Goal: Transaction & Acquisition: Purchase product/service

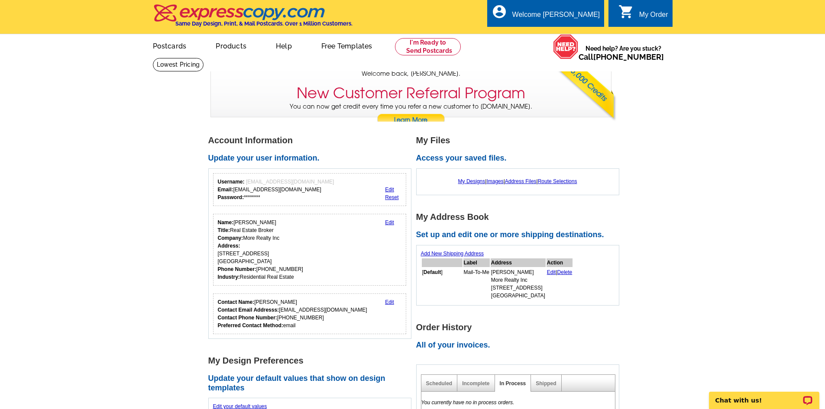
click at [660, 17] on div "My Order" at bounding box center [654, 17] width 29 height 12
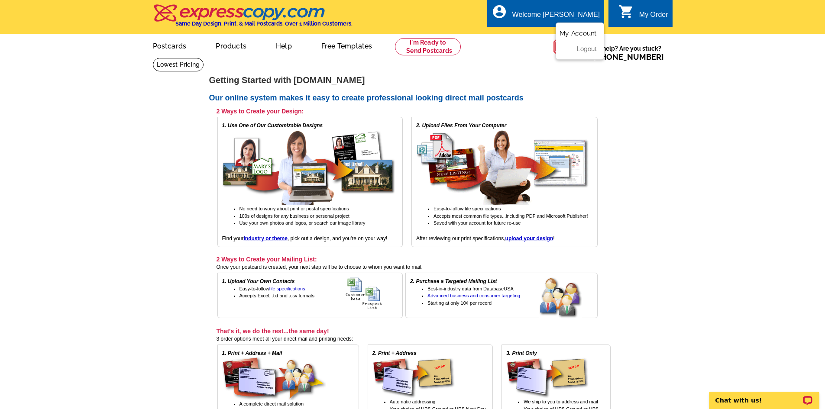
click at [586, 36] on link "My Account" at bounding box center [578, 33] width 37 height 8
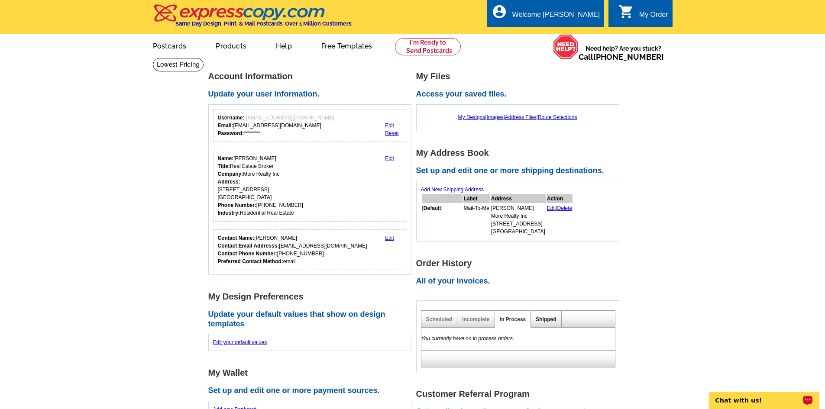
click at [537, 323] on link "Shipped" at bounding box center [546, 320] width 20 height 6
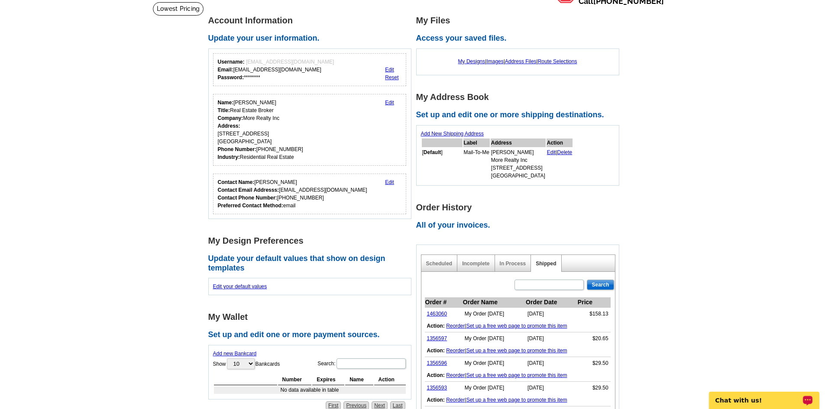
scroll to position [173, 0]
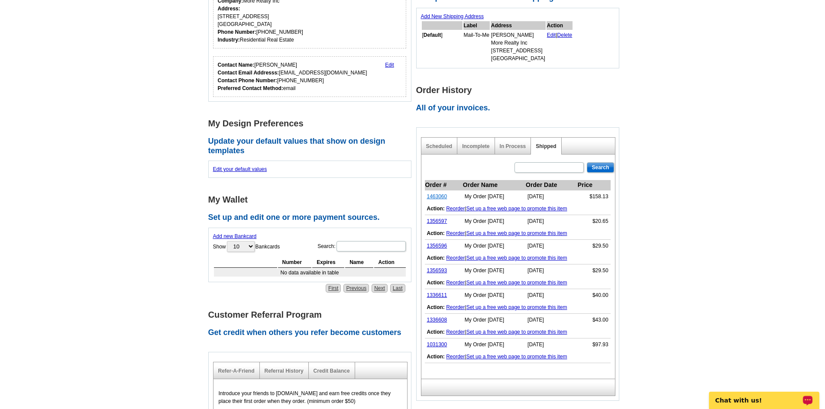
click at [431, 200] on link "1463060" at bounding box center [437, 197] width 20 height 6
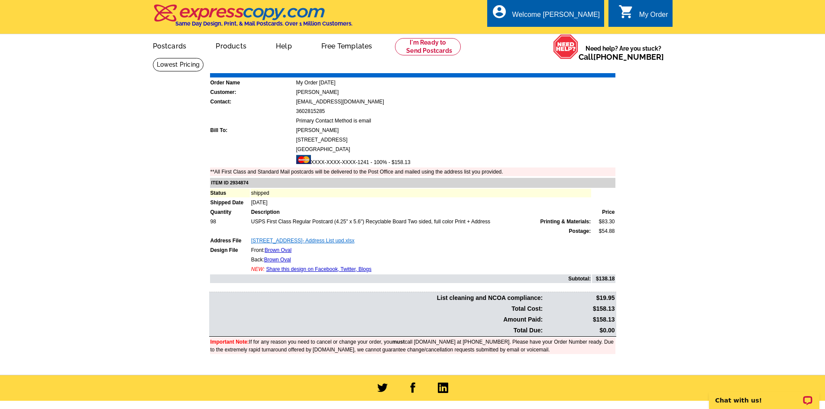
click at [299, 242] on link "3518 NE 122nd Ave- Address List upd.xlsx" at bounding box center [303, 241] width 104 height 6
click at [283, 252] on link "Brown Oval" at bounding box center [278, 250] width 27 height 6
click at [274, 261] on link "Brown Oval" at bounding box center [277, 260] width 27 height 6
click at [179, 41] on link "Postcards" at bounding box center [169, 45] width 61 height 20
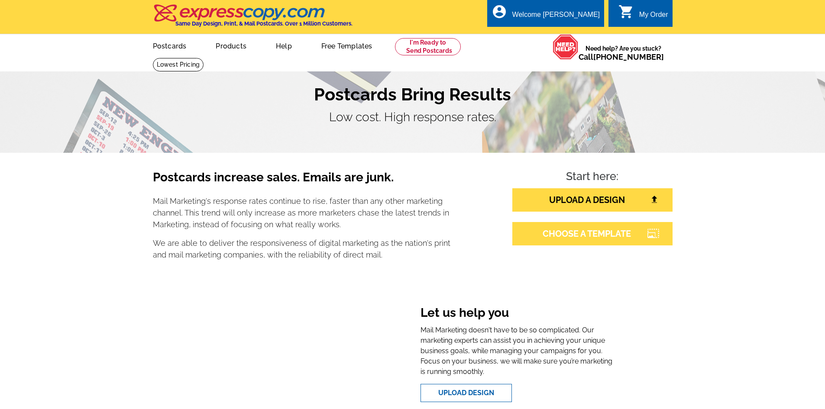
click at [566, 236] on link "CHOOSE A TEMPLATE" at bounding box center [593, 233] width 160 height 23
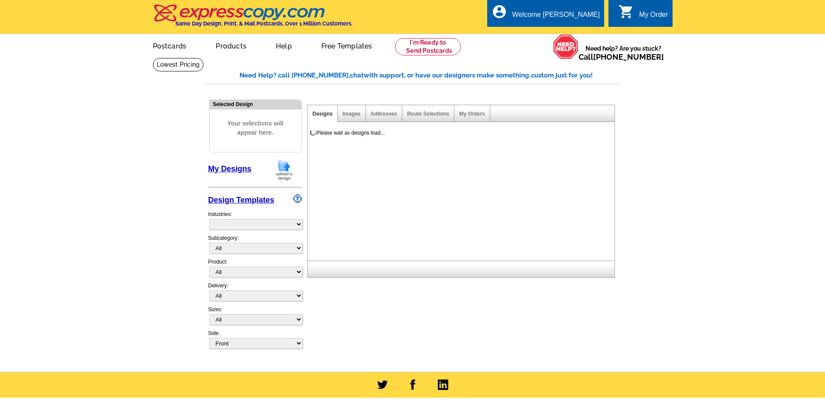
select select "785"
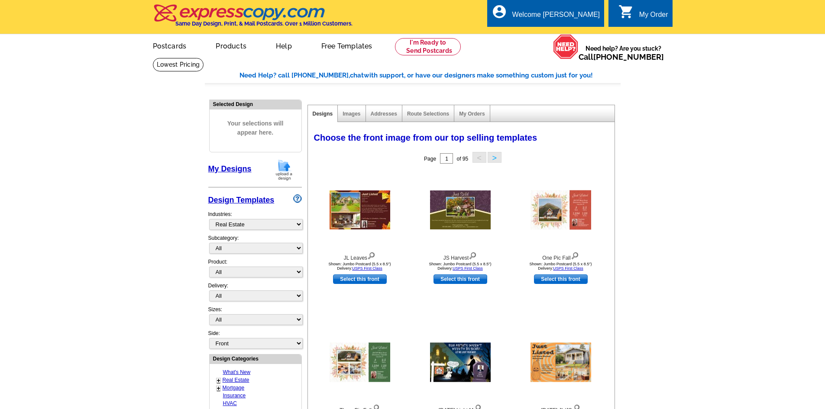
scroll to position [130, 0]
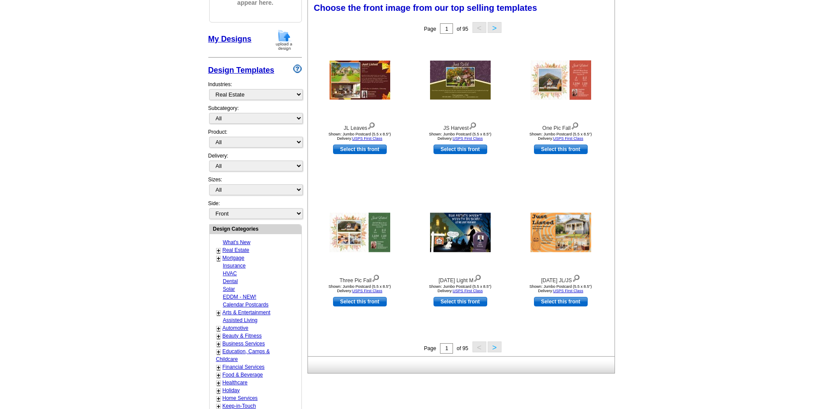
click at [242, 250] on link "Real Estate" at bounding box center [236, 250] width 27 height 6
click at [213, 253] on div "What's New + Real Estate - Farming - Just Listed - Just Sold - Open House - Mar…" at bounding box center [256, 390] width 92 height 313
click at [218, 250] on link "+" at bounding box center [218, 250] width 3 height 7
click at [239, 274] on link "Just Sold" at bounding box center [234, 274] width 21 height 6
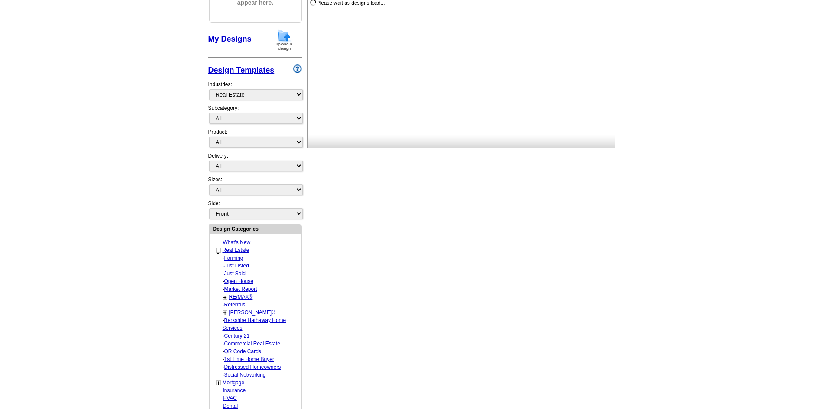
select select "789"
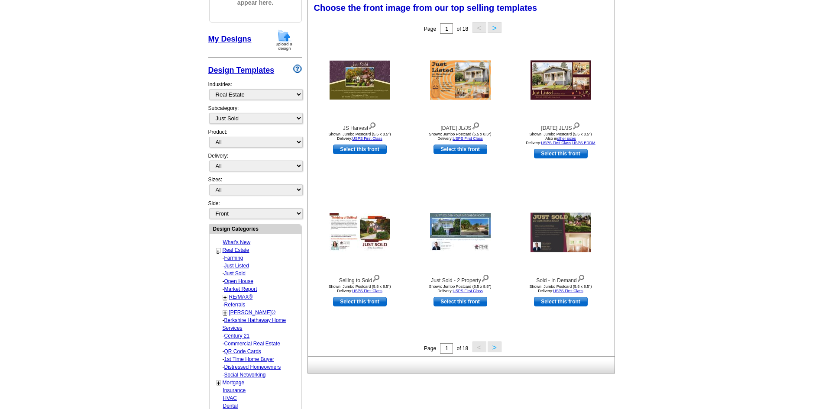
click at [496, 351] on button ">" at bounding box center [495, 347] width 14 height 11
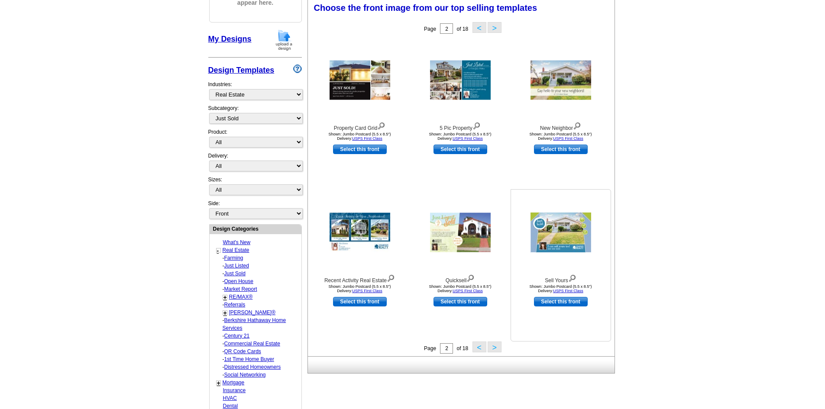
click at [565, 302] on link "Select this front" at bounding box center [561, 302] width 54 height 10
select select "2"
select select "back"
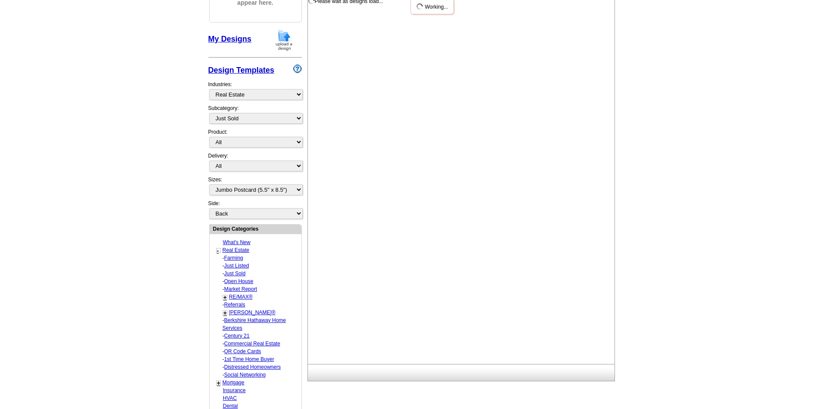
scroll to position [0, 0]
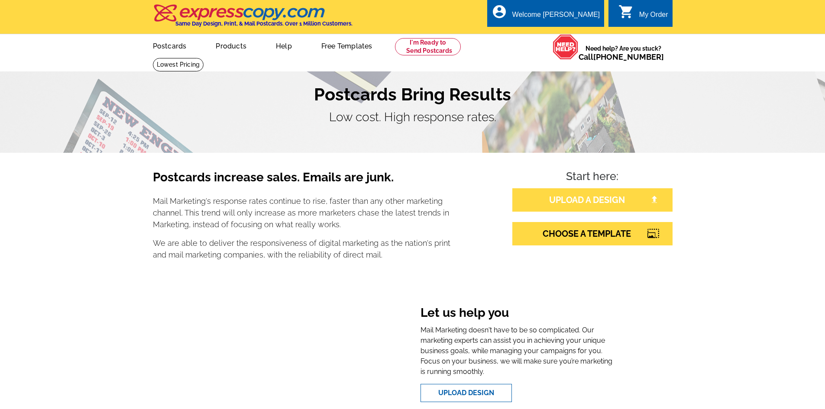
click at [601, 204] on link "UPLOAD A DESIGN" at bounding box center [593, 199] width 160 height 23
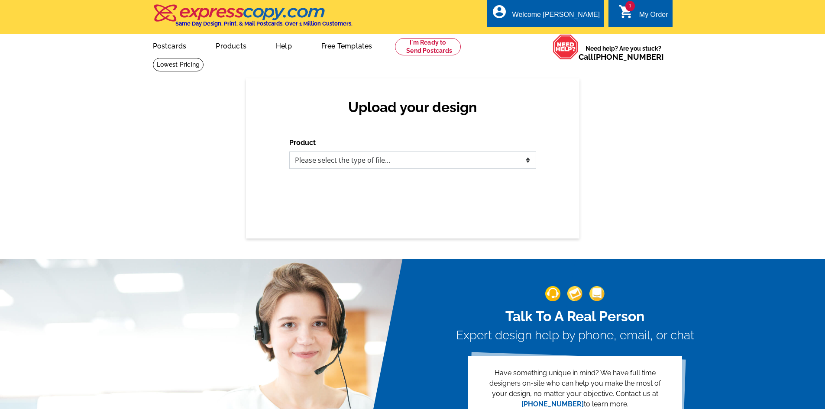
click at [330, 162] on select "Please select the type of file... Postcards Business Cards Letters and flyers G…" at bounding box center [412, 160] width 247 height 17
select select "1"
click at [289, 152] on select "Please select the type of file... Postcards Business Cards Letters and flyers G…" at bounding box center [412, 160] width 247 height 17
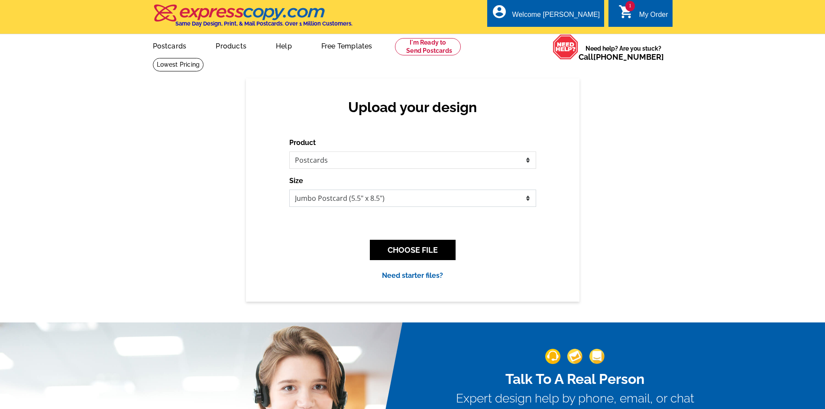
click at [341, 198] on select "Jumbo Postcard (5.5" x 8.5") Regular Postcard (4.25" x 5.6") Panoramic Postcard…" at bounding box center [412, 198] width 247 height 17
select select "1"
click at [289, 190] on select "Jumbo Postcard (5.5" x 8.5") Regular Postcard (4.25" x 5.6") Panoramic Postcard…" at bounding box center [412, 198] width 247 height 17
click at [417, 253] on button "CHOOSE FILE" at bounding box center [413, 250] width 86 height 20
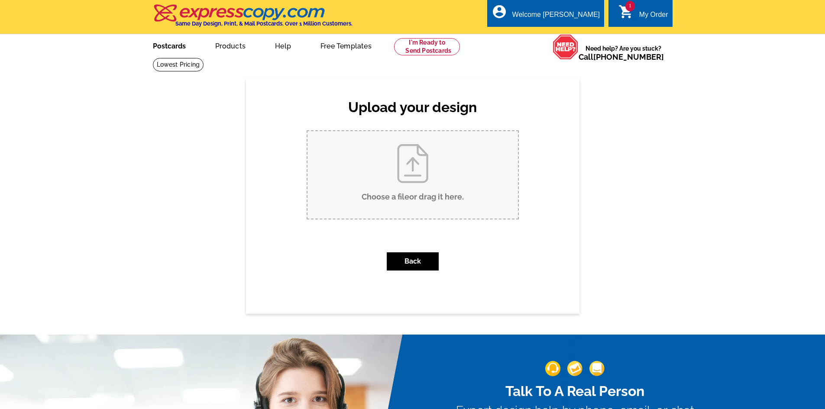
click at [169, 47] on link "Postcards" at bounding box center [169, 45] width 61 height 20
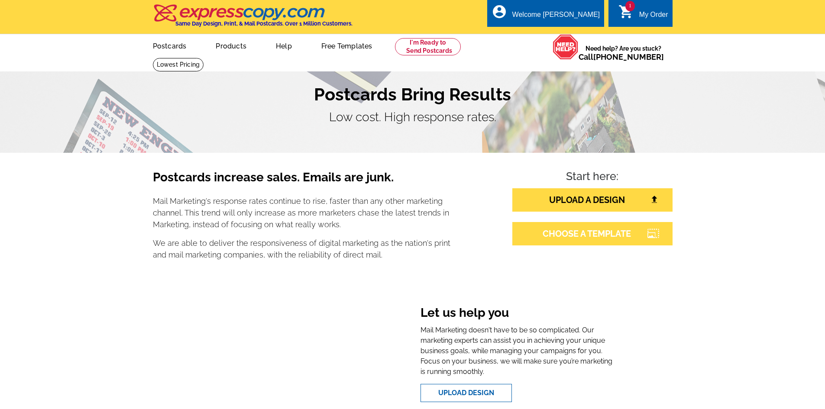
click at [590, 235] on link "CHOOSE A TEMPLATE" at bounding box center [593, 233] width 160 height 23
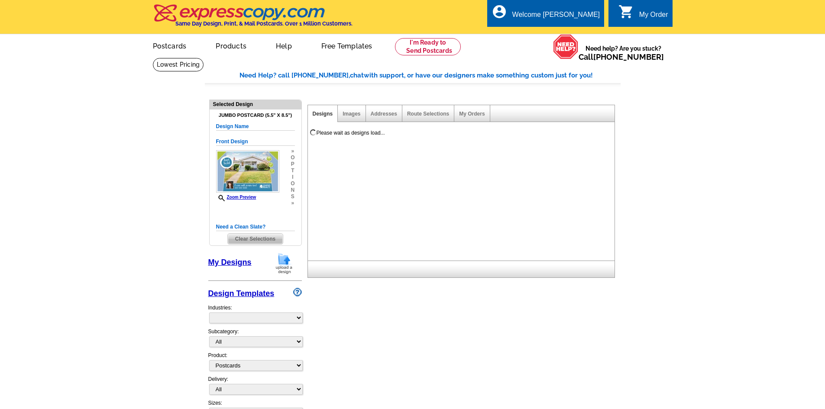
select select "1"
select select "2"
select select "back"
select select "785"
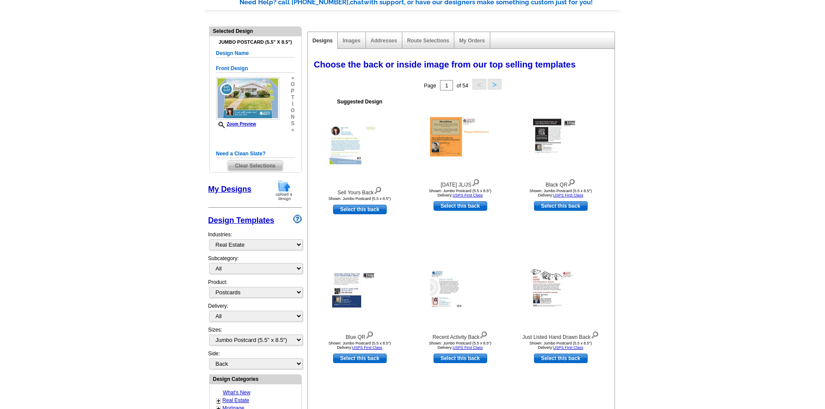
scroll to position [87, 0]
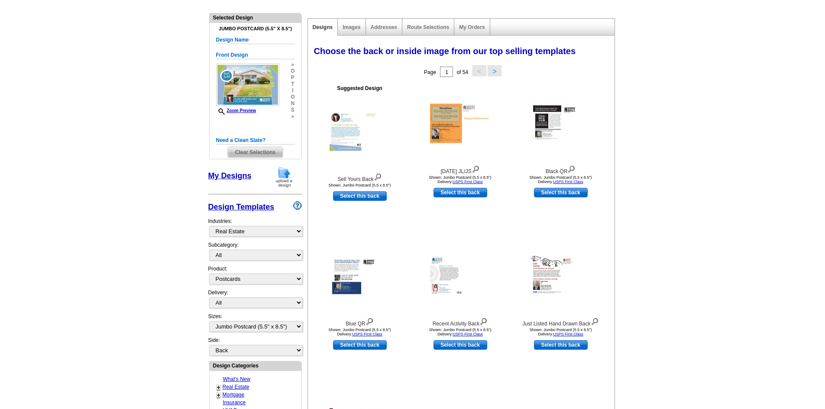
click at [234, 334] on div "Sizes: All Jumbo Postcard (5.5" x 8.5") Regular Postcard (4.25" x 5.6") Panoram…" at bounding box center [255, 325] width 94 height 24
click at [233, 329] on select "All Jumbo Postcard (5.5" x 8.5") Regular Postcard (4.25" x 5.6") Panoramic Post…" at bounding box center [256, 327] width 94 height 11
select select "1"
click at [209, 322] on select "All Jumbo Postcard (5.5" x 8.5") Regular Postcard (4.25" x 5.6") Panoramic Post…" at bounding box center [256, 327] width 94 height 11
select select "front"
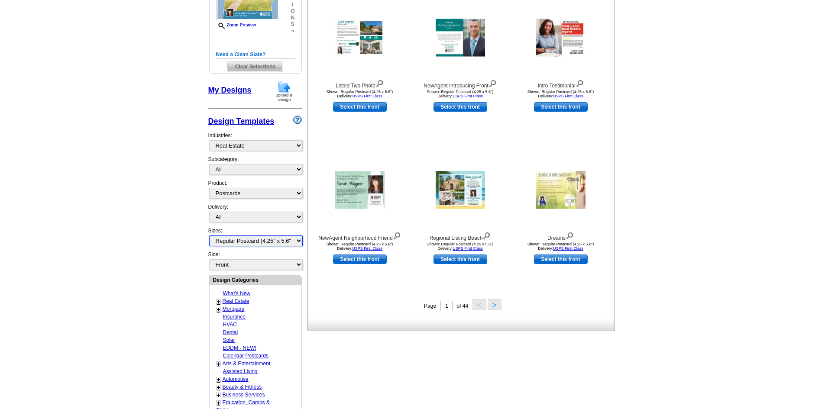
scroll to position [173, 0]
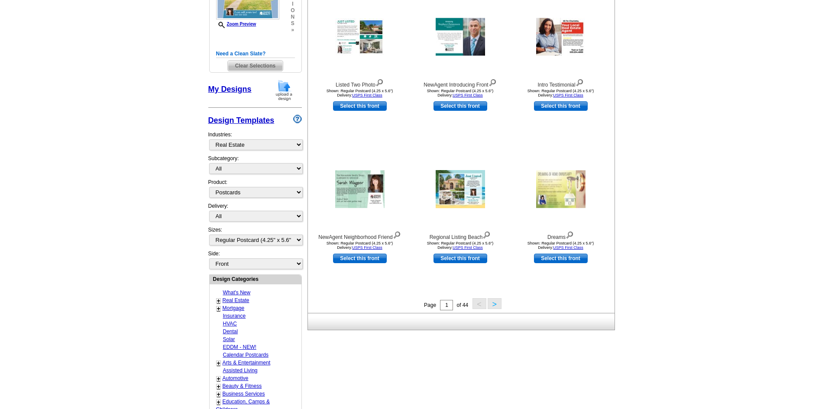
click at [219, 303] on link "+" at bounding box center [218, 301] width 3 height 7
click at [234, 327] on link "Just Sold" at bounding box center [234, 324] width 21 height 6
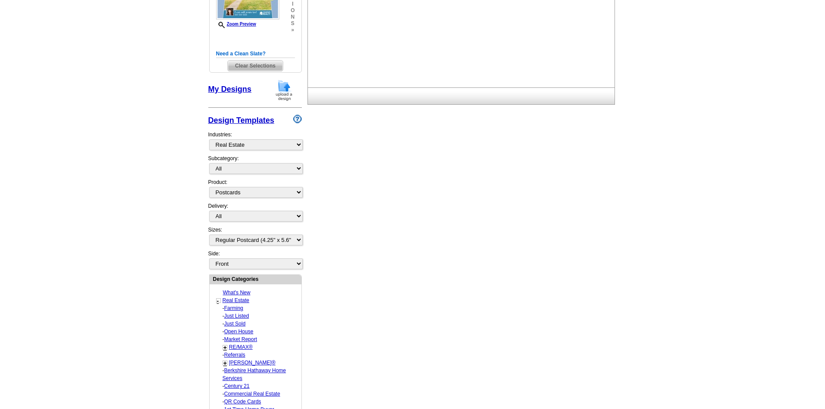
select select "789"
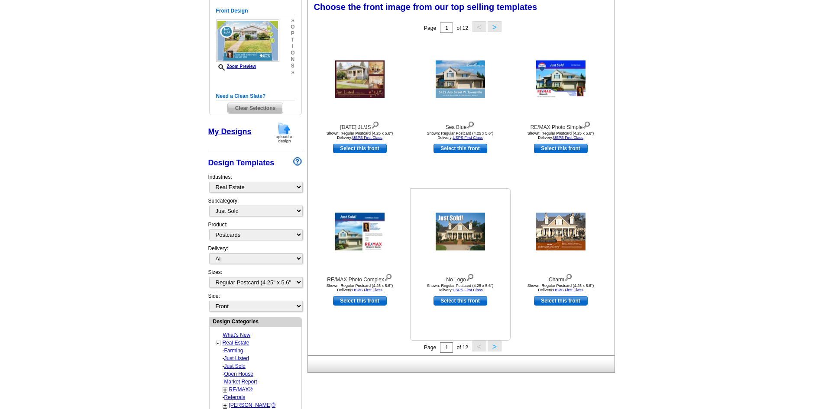
scroll to position [128, 0]
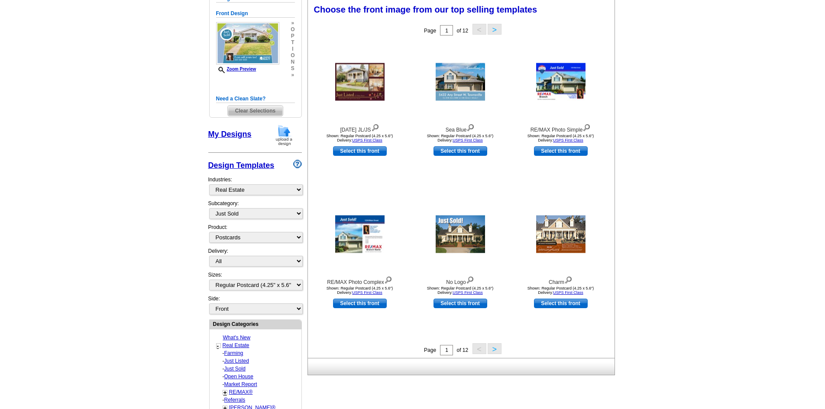
click at [497, 352] on button ">" at bounding box center [495, 349] width 14 height 11
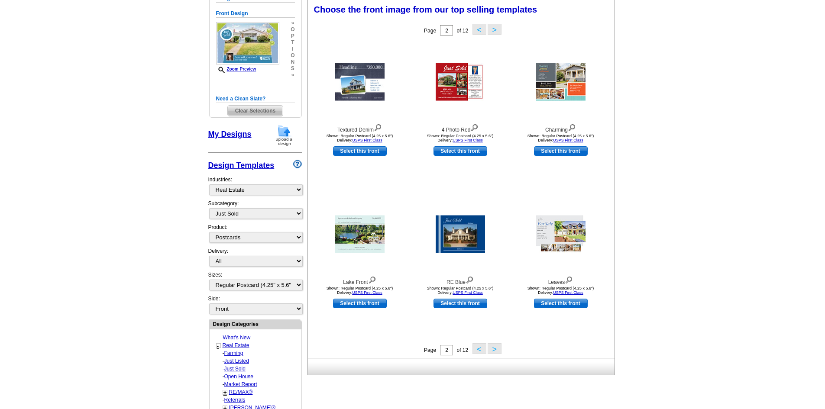
click at [497, 352] on button ">" at bounding box center [495, 349] width 14 height 11
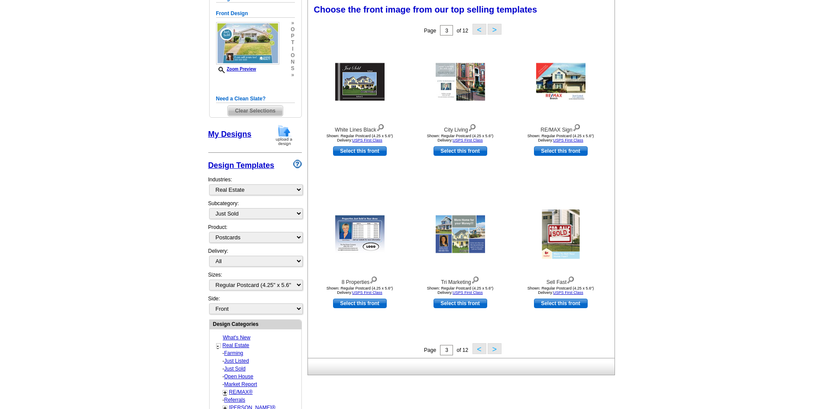
click at [497, 352] on button ">" at bounding box center [495, 349] width 14 height 11
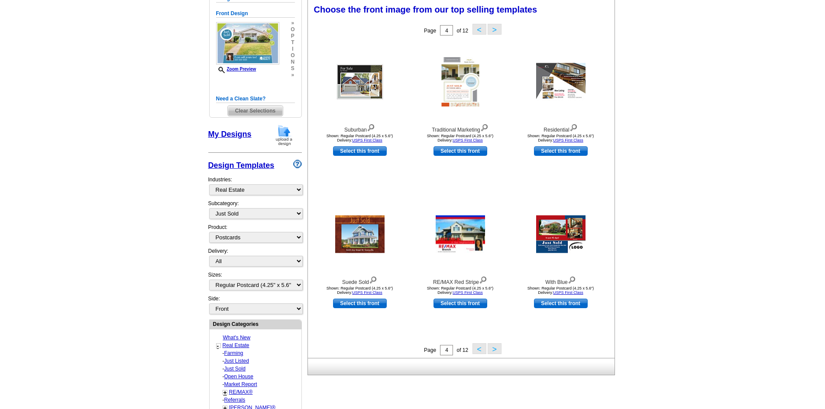
click at [497, 352] on button ">" at bounding box center [495, 349] width 14 height 11
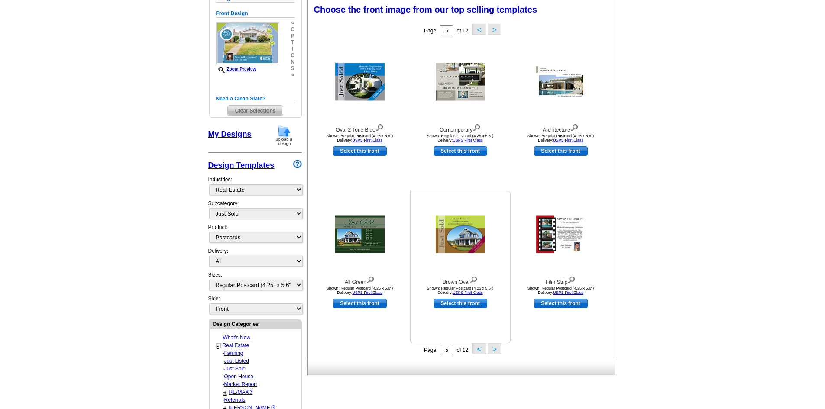
click at [462, 235] on img at bounding box center [460, 235] width 49 height 38
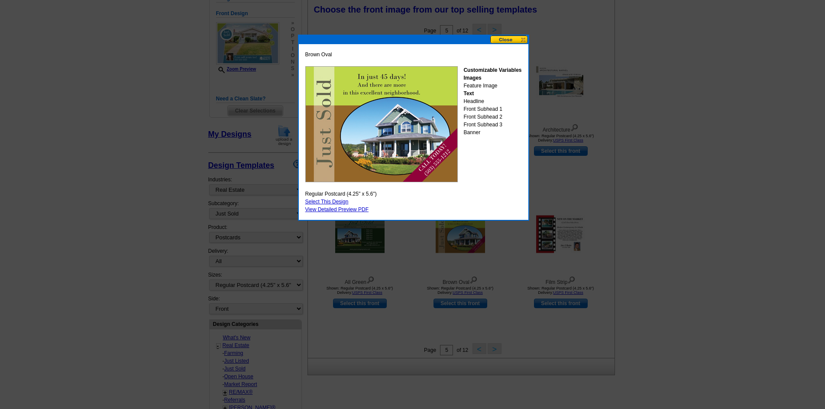
click at [342, 201] on link "Select This Design" at bounding box center [326, 202] width 43 height 6
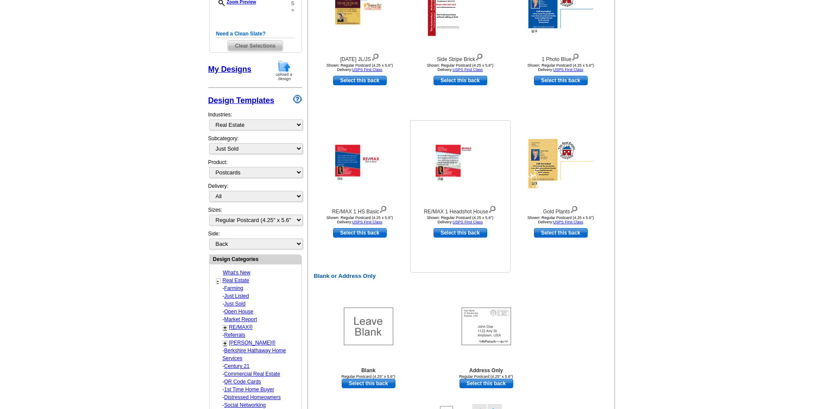
scroll to position [347, 0]
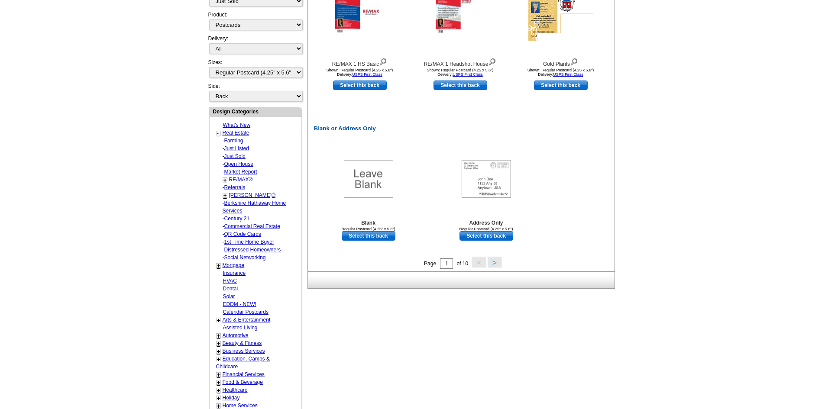
click at [497, 262] on button ">" at bounding box center [495, 262] width 14 height 11
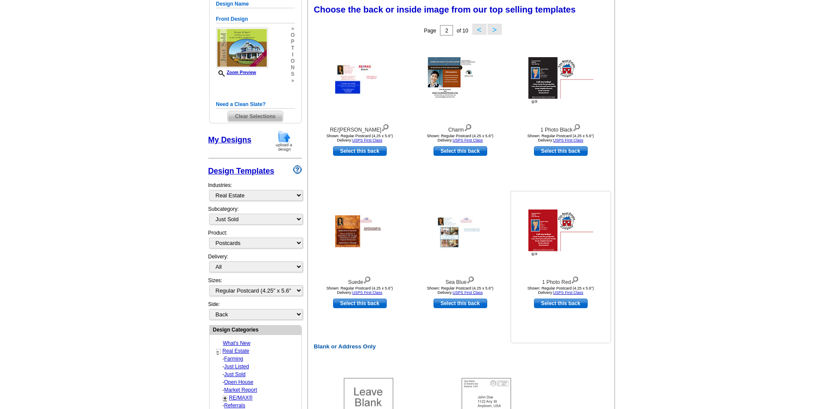
scroll to position [258, 0]
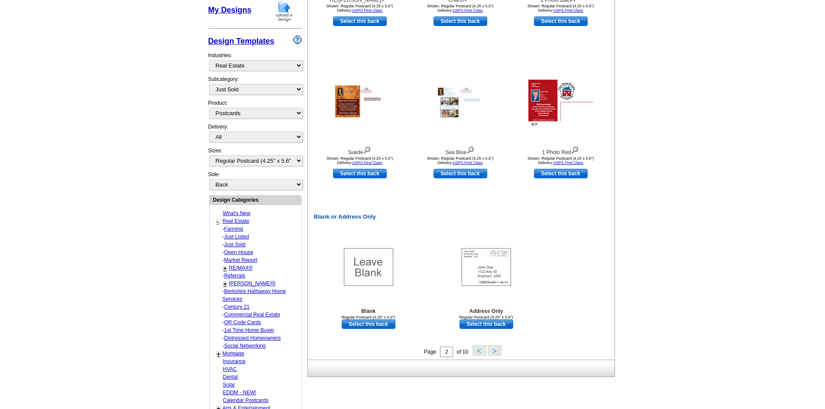
click at [499, 352] on button ">" at bounding box center [495, 350] width 14 height 11
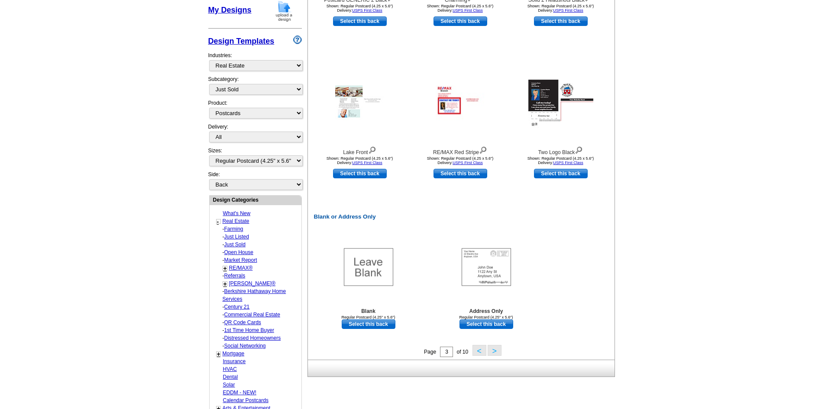
click at [496, 353] on button ">" at bounding box center [495, 350] width 14 height 11
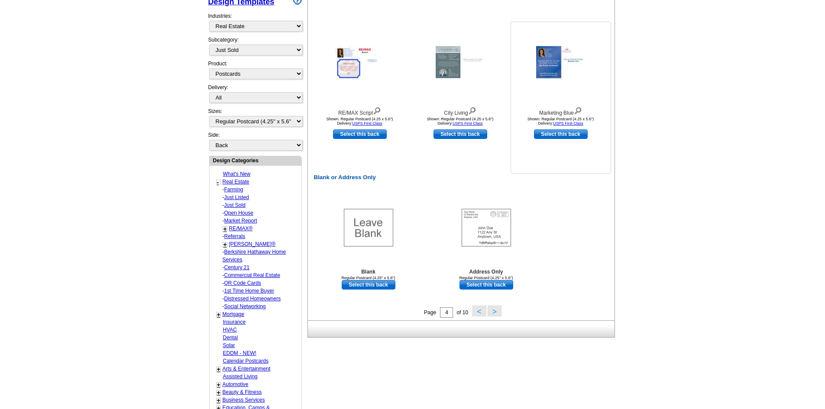
scroll to position [302, 0]
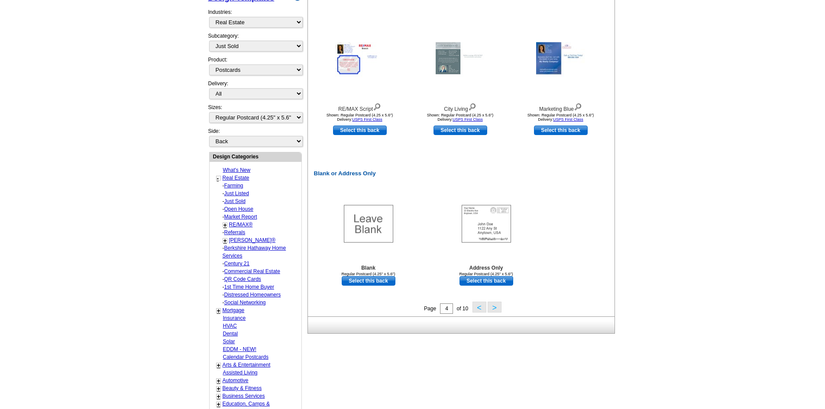
click at [493, 309] on button ">" at bounding box center [495, 307] width 14 height 11
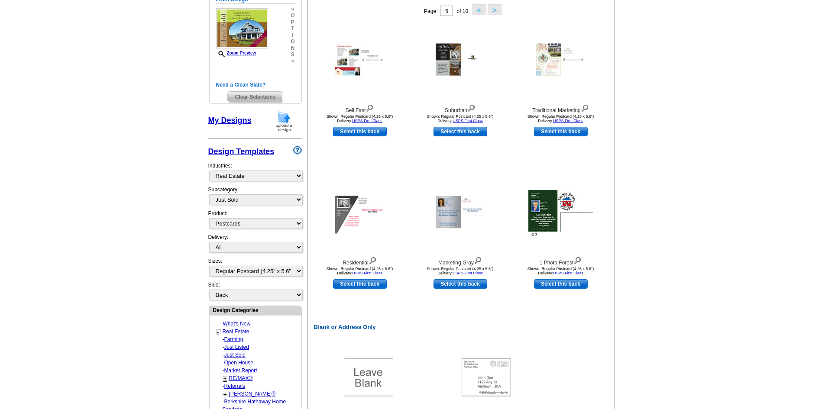
scroll to position [128, 0]
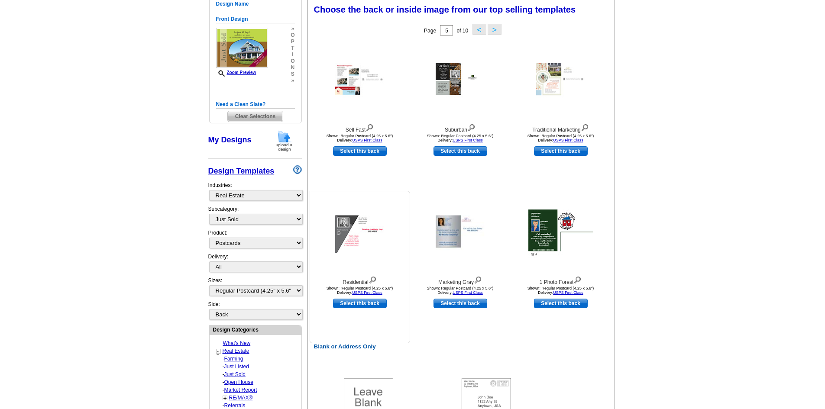
click at [365, 245] on img at bounding box center [359, 235] width 49 height 38
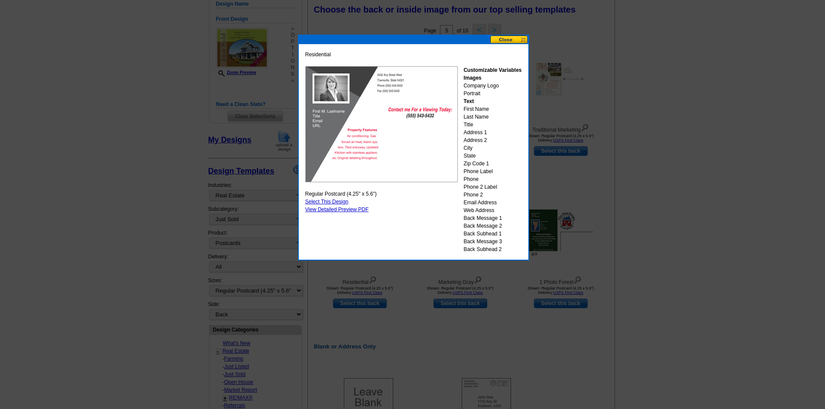
click at [326, 202] on link "Select This Design" at bounding box center [326, 202] width 43 height 6
select select "front"
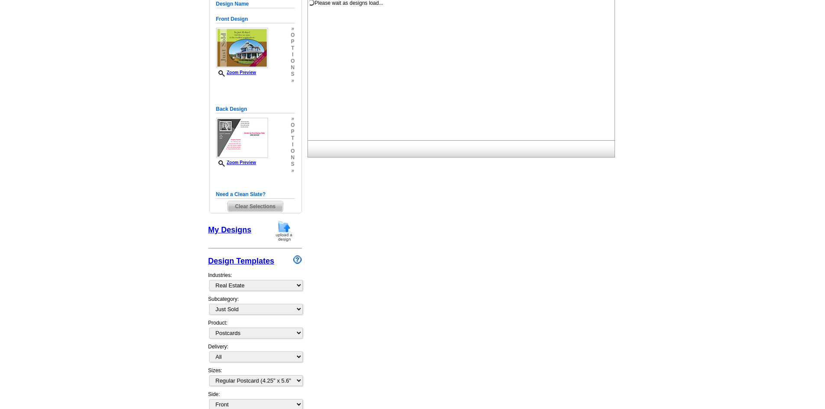
scroll to position [0, 0]
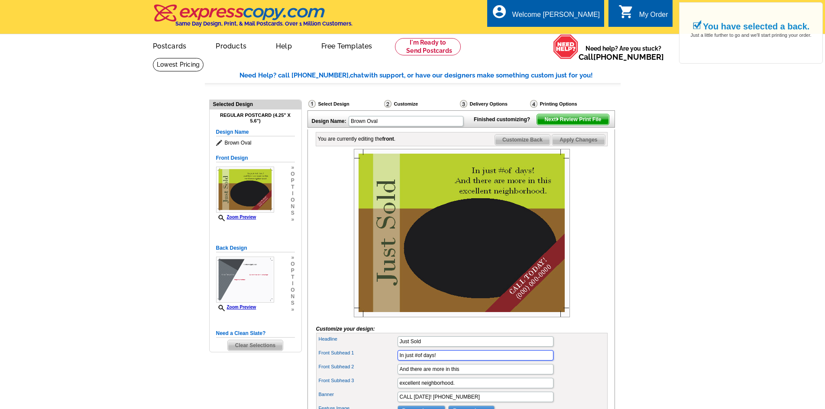
click at [416, 361] on input "In just #of days!" at bounding box center [476, 356] width 156 height 10
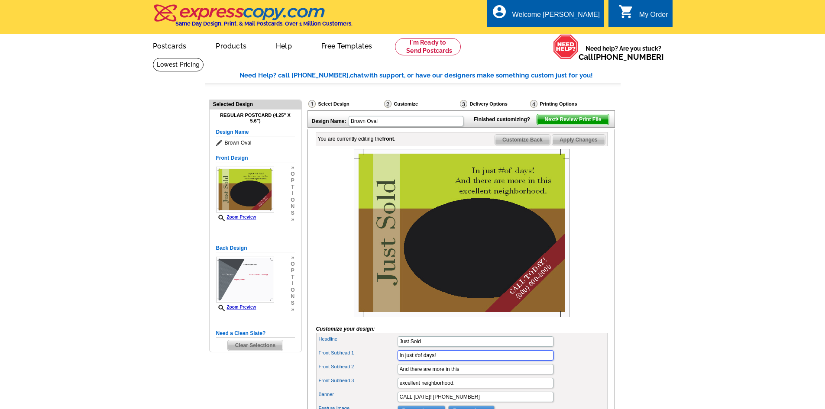
click at [447, 361] on input "In just #of days!" at bounding box center [476, 356] width 156 height 10
click at [417, 361] on input "In just #of days!" at bounding box center [476, 356] width 156 height 10
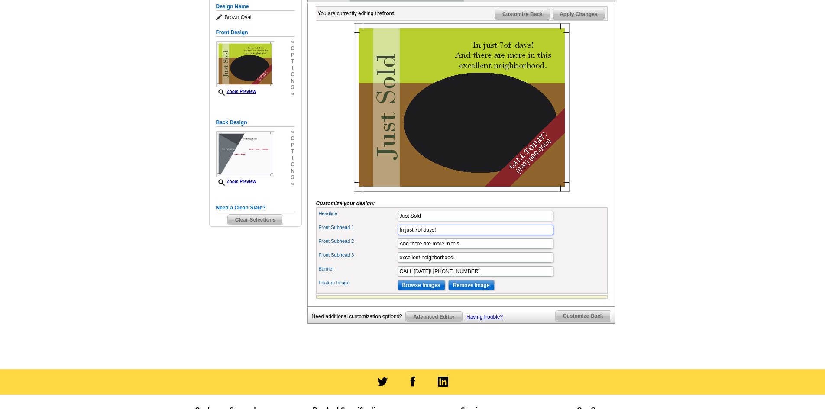
scroll to position [130, 0]
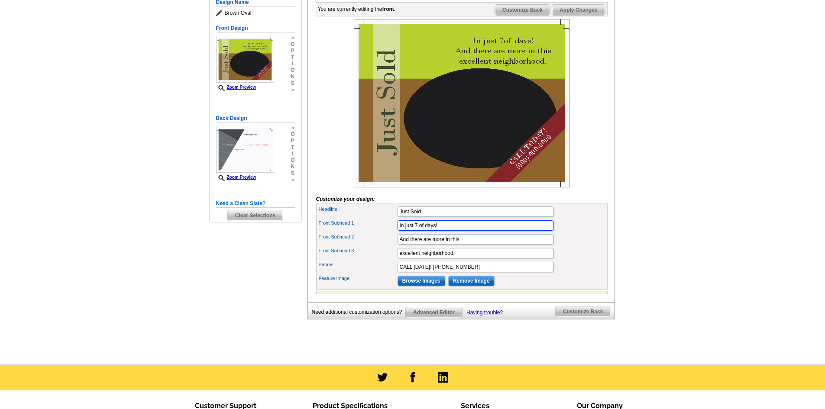
click at [424, 231] on input "In just 7 of days!" at bounding box center [476, 226] width 156 height 10
type input "In just 7 days!"
click at [481, 245] on input "And there are more in this" at bounding box center [476, 239] width 156 height 10
click at [480, 273] on input "CALL TODAY! (000) 000-0000" at bounding box center [476, 267] width 156 height 10
type input "CALL TODAY! (360)281-5285"
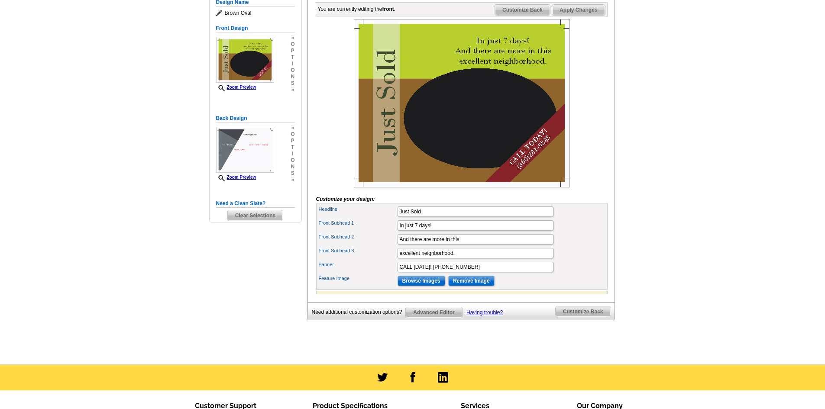
click at [488, 155] on img at bounding box center [462, 103] width 216 height 169
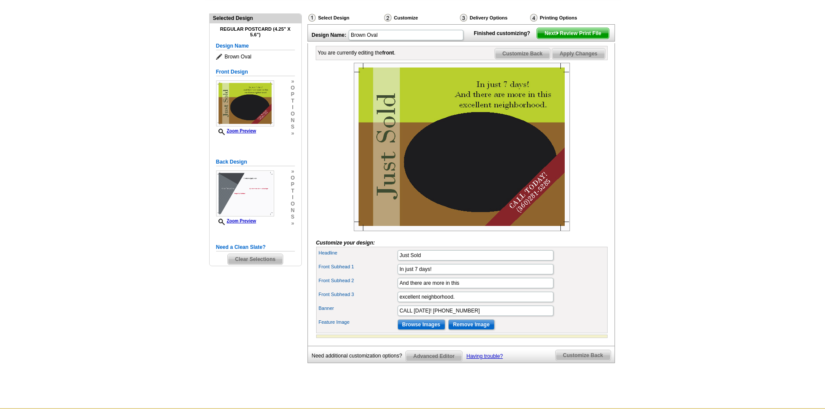
scroll to position [87, 0]
click at [425, 330] on input "Browse Images" at bounding box center [422, 324] width 48 height 10
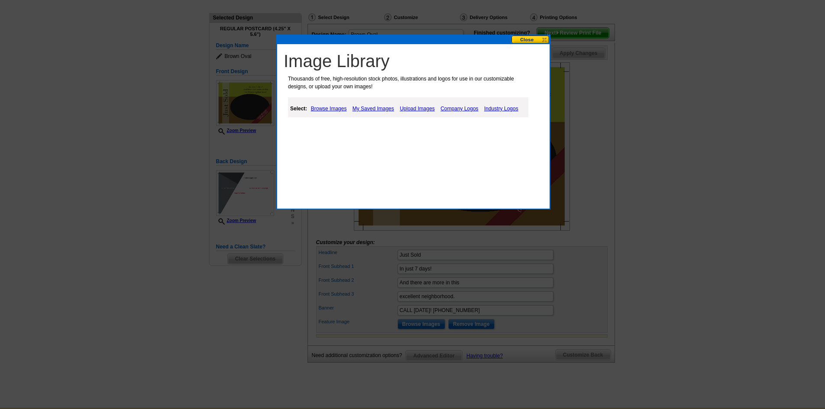
click at [419, 107] on link "Upload Images" at bounding box center [417, 109] width 39 height 10
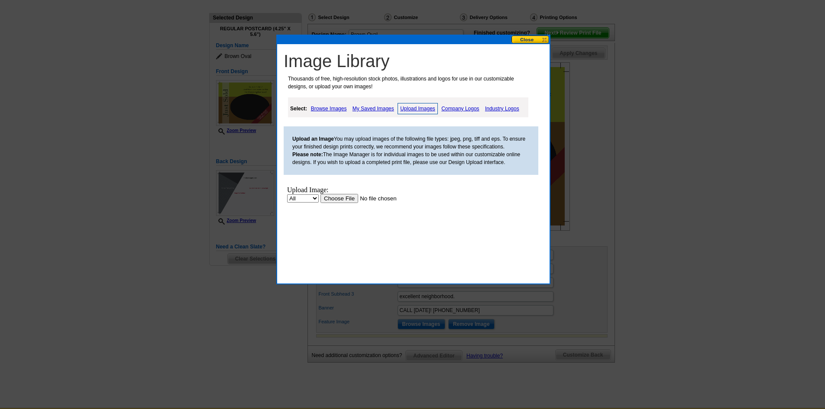
scroll to position [0, 0]
click at [347, 197] on input "file" at bounding box center [376, 198] width 110 height 9
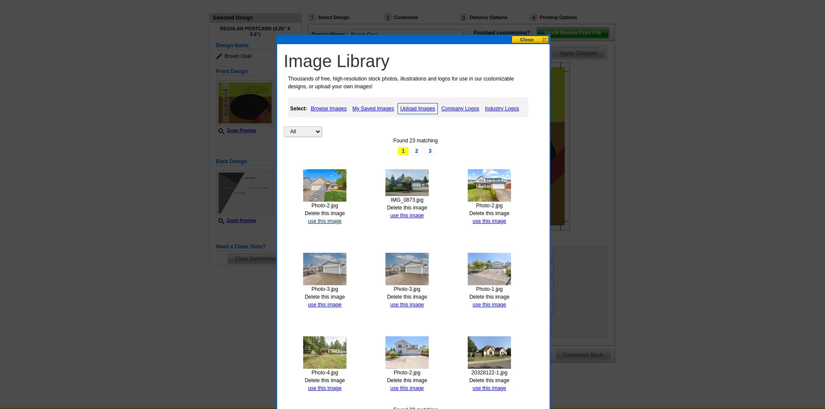
click at [316, 223] on link "use this image" at bounding box center [324, 221] width 33 height 6
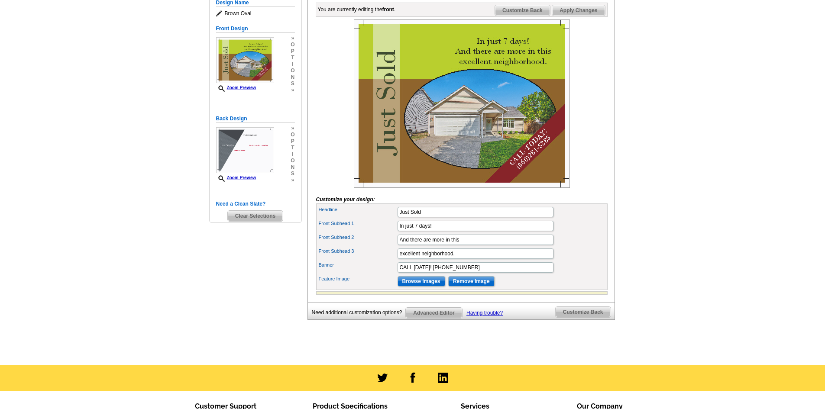
scroll to position [130, 0]
click at [591, 317] on span "Customize Back" at bounding box center [583, 312] width 55 height 10
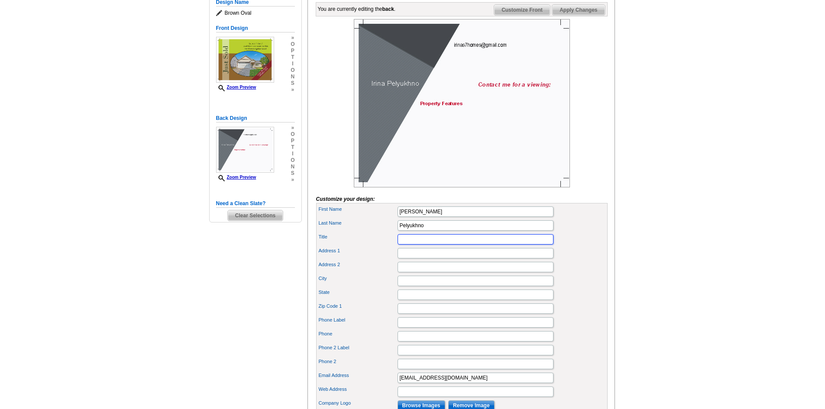
click at [420, 245] on input "Title" at bounding box center [476, 239] width 156 height 10
paste input "More Realty Inc 4400 NE 77th Ave Ste 275 Vancouver, WA 98662 360-281-5285 Irina…"
drag, startPoint x: 408, startPoint y: 252, endPoint x: 347, endPoint y: 258, distance: 61.8
click at [347, 247] on div "Title More Realty Inc 4400 NE 77th Ave Ste 275 Vancouver, WA 98662 360-281-5285…" at bounding box center [462, 240] width 288 height 14
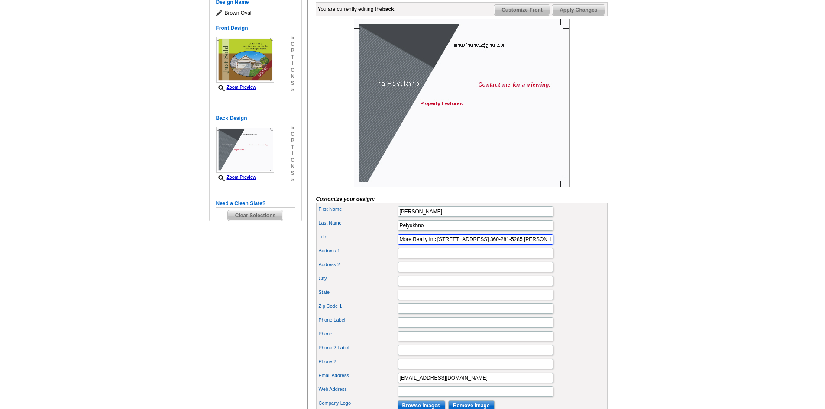
type input "More Realty Inc 4400 NE 77th Ave Ste 275 Vancouver, WA 98662 360-281-5285 Irina…"
click at [422, 259] on input "Address 1" at bounding box center [476, 253] width 156 height 10
type input "4400 NE 77th Ave Ste 275"
type input "Vancouver"
type input "WA"
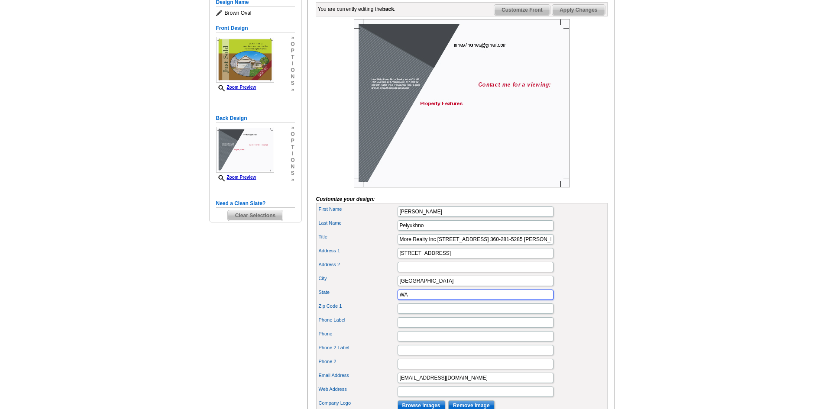
type input "98662"
type input "3607271077"
click at [430, 245] on input "More Realty Inc 4400 NE 77th Ave Ste 275 Vancouver, WA 98662 360-281-5285 Irina…" at bounding box center [476, 239] width 156 height 10
click at [408, 245] on input "More Realty Inc 4400 NE 77th Ave Ste 275 Vancouver, WA 98662 360-281-5285 Irina…" at bounding box center [476, 239] width 156 height 10
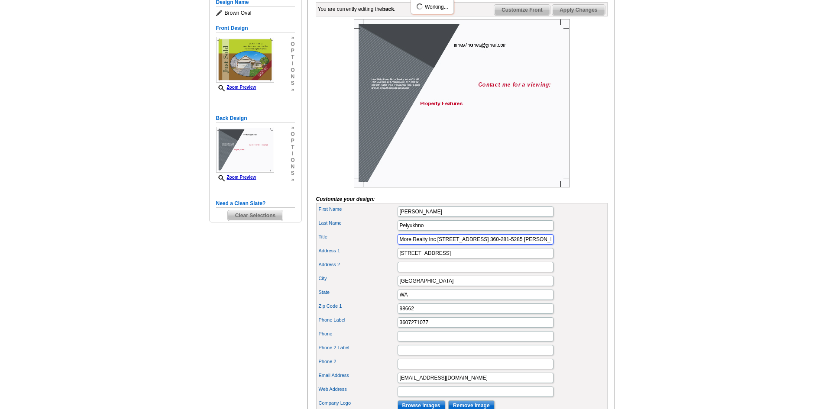
click at [408, 245] on input "More Realty Inc 4400 NE 77th Ave Ste 275 Vancouver, WA 98662 360-281-5285 Irina…" at bounding box center [476, 239] width 156 height 10
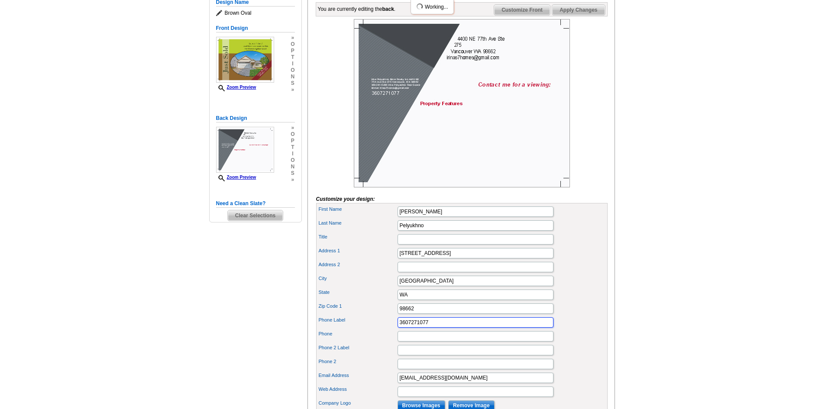
drag, startPoint x: 442, startPoint y: 333, endPoint x: 338, endPoint y: 338, distance: 103.7
click at [354, 330] on div "Phone Label 3607271077" at bounding box center [462, 323] width 288 height 14
type input "3602815285"
click at [435, 245] on input "Title" at bounding box center [476, 239] width 156 height 10
paste input "Over 20 years of experience"
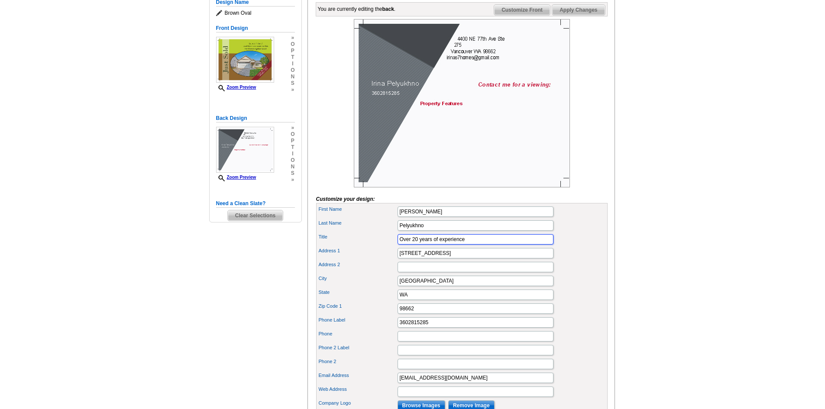
type input "Over 20 years of experience"
click at [507, 187] on img at bounding box center [462, 103] width 216 height 169
click at [408, 328] on input "3602815285" at bounding box center [476, 323] width 156 height 10
type input "360-281-5285"
click at [469, 356] on input "Phone 2 Label" at bounding box center [476, 350] width 156 height 10
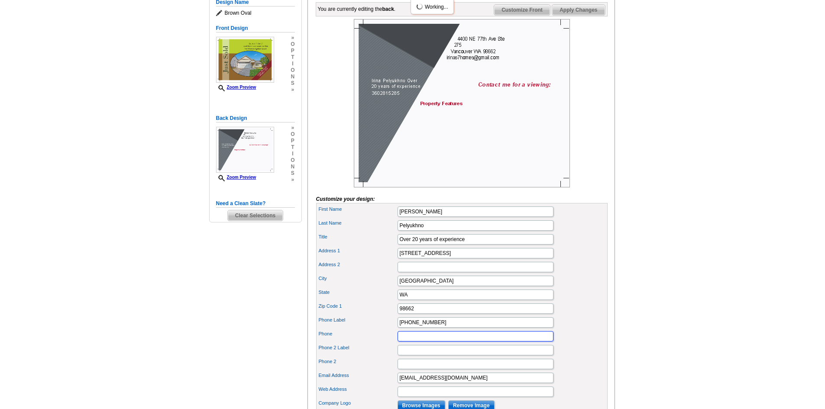
click at [416, 342] on input "Phone" at bounding box center [476, 336] width 156 height 10
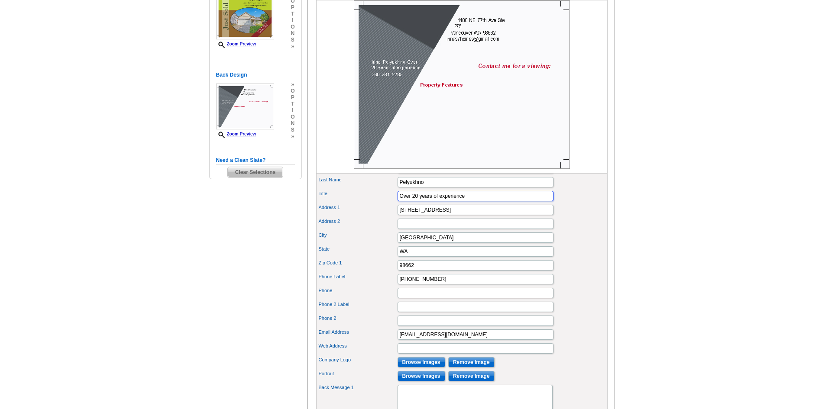
click at [403, 201] on input "Over 20 years of experience" at bounding box center [476, 196] width 156 height 10
click at [413, 201] on input "Over 20 years of experience" at bounding box center [476, 196] width 156 height 10
type input "20 years of experience"
click at [469, 215] on input "4400 NE 77th Ave Ste 275" at bounding box center [476, 210] width 156 height 10
drag, startPoint x: 440, startPoint y: 198, endPoint x: 364, endPoint y: 205, distance: 76.5
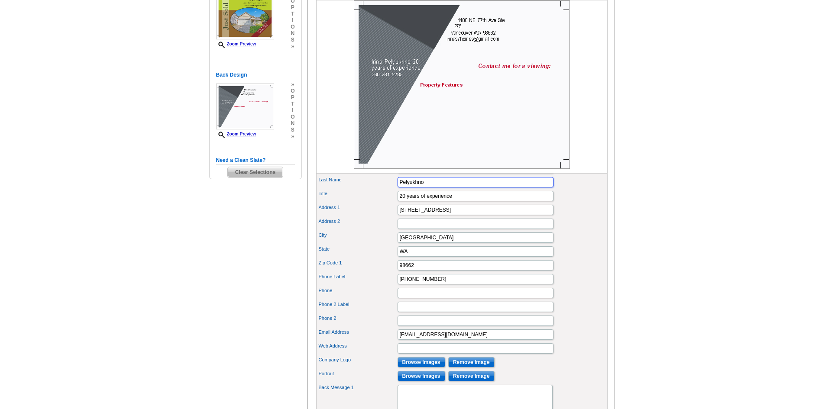
click at [364, 205] on div "First Name Irina Last Name Pelyukhno Title 20 years of experience" at bounding box center [462, 342] width 292 height 365
click at [477, 174] on input "[PERSON_NAME]" at bounding box center [476, 168] width 156 height 10
paste input "Pelyukhno"
type input "Irina Pelyukhno"
drag, startPoint x: 469, startPoint y: 199, endPoint x: 307, endPoint y: 199, distance: 161.6
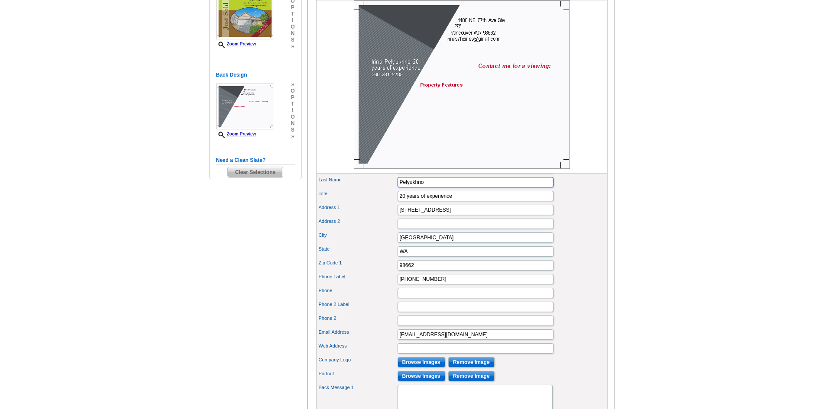
click at [308, 199] on div "You are currently editing the back . Customize Front Customize Back Apply Chang…" at bounding box center [462, 246] width 308 height 581
click at [507, 201] on input "20 years of experience" at bounding box center [476, 196] width 156 height 10
click at [403, 188] on input "Last Name" at bounding box center [476, 182] width 156 height 10
type input "Over"
click at [494, 243] on input "Vancouver" at bounding box center [476, 238] width 156 height 10
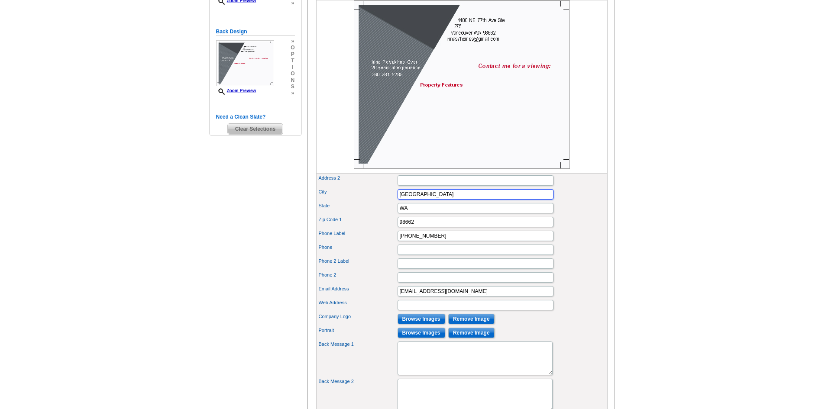
scroll to position [0, 0]
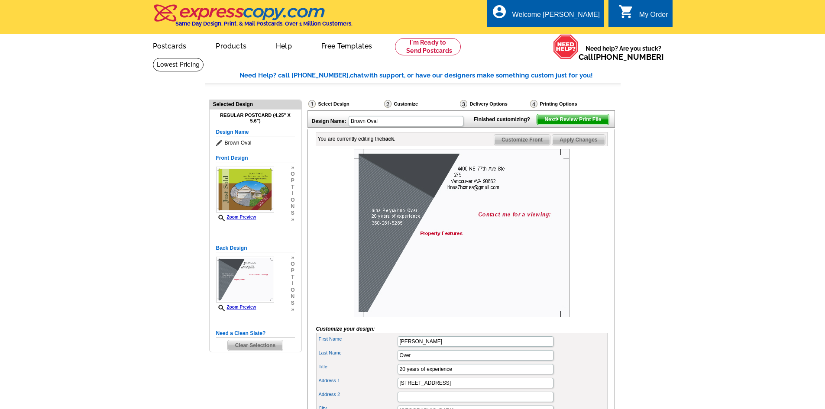
click at [562, 145] on span "Apply Changes" at bounding box center [578, 140] width 52 height 10
